Goal: Task Accomplishment & Management: Use online tool/utility

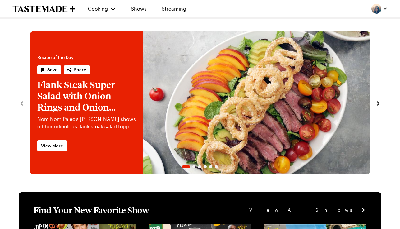
click at [374, 11] on div at bounding box center [380, 9] width 16 height 10
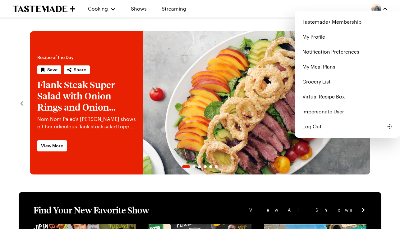
click at [133, 17] on div "Cooking Shows Streaming Tastemade+ Membership My Profile Notification Preferenc…" at bounding box center [200, 9] width 400 height 19
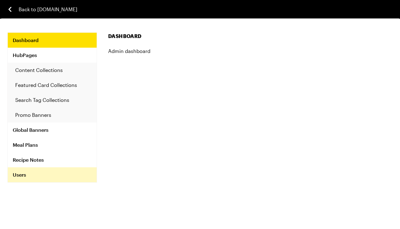
click at [28, 177] on link "Users" at bounding box center [52, 174] width 89 height 15
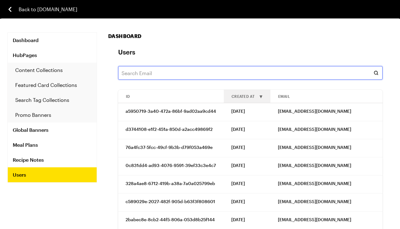
click at [171, 70] on input "text" at bounding box center [250, 73] width 265 height 14
paste input "kbroth54@gmail.com"
type input "kbroth54@gmail.com"
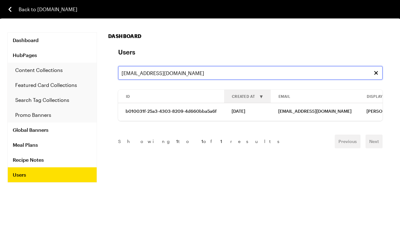
scroll to position [0, 88]
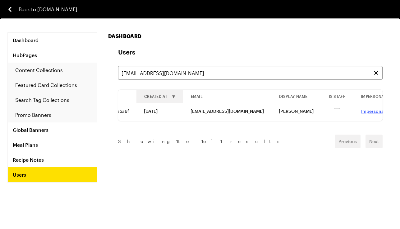
click at [361, 111] on link "Impersonate" at bounding box center [374, 110] width 27 height 5
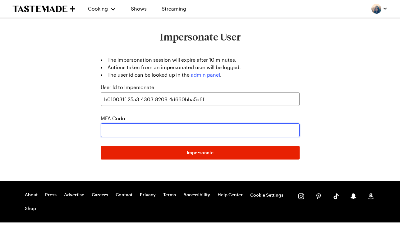
click at [147, 127] on input "text" at bounding box center [200, 130] width 199 height 14
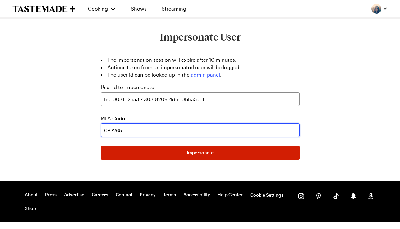
type input "087265"
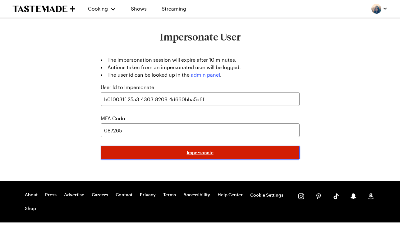
click at [213, 152] on span "Impersonate" at bounding box center [200, 152] width 27 height 6
